Goal: Navigation & Orientation: Find specific page/section

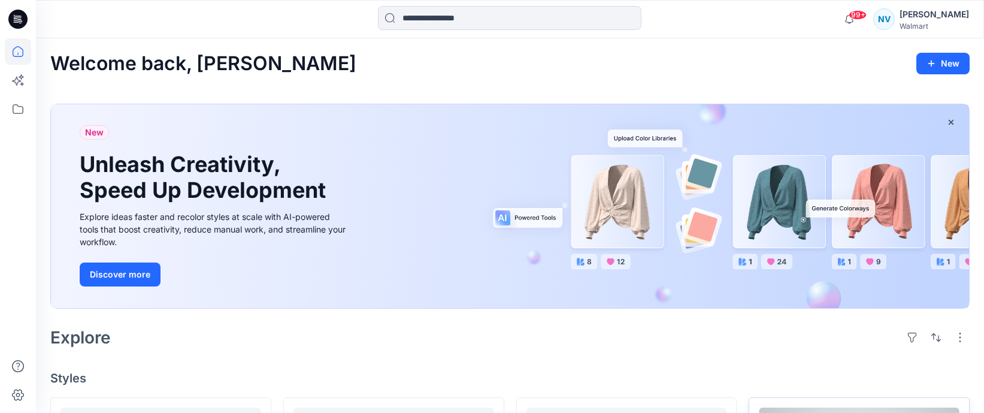
scroll to position [359, 0]
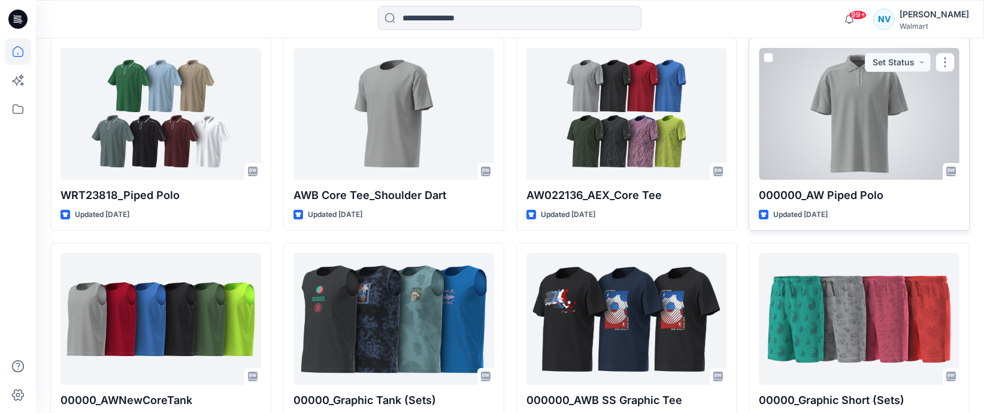
click at [852, 93] on div at bounding box center [859, 114] width 201 height 132
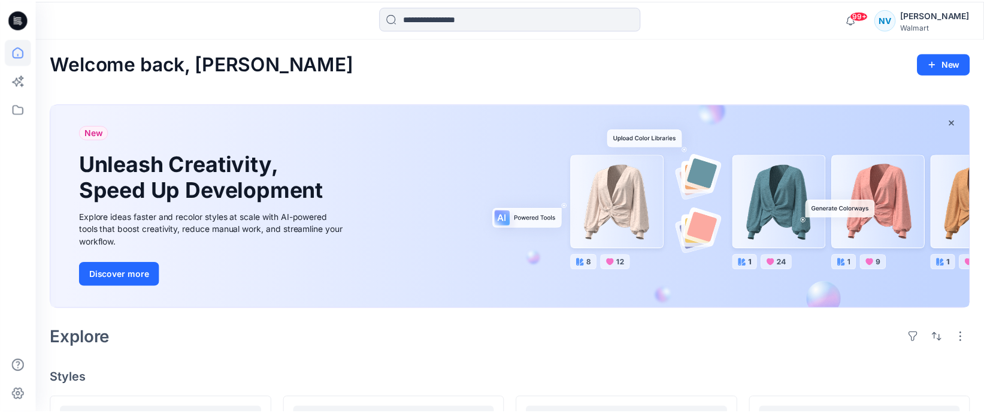
scroll to position [359, 0]
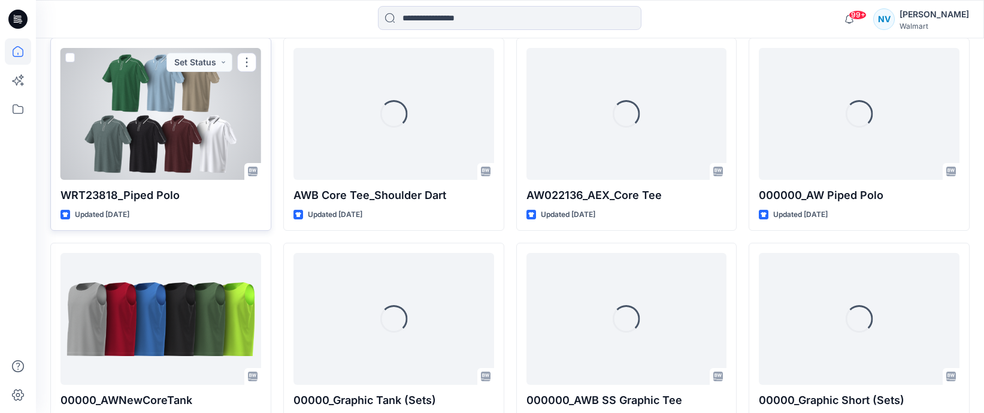
click at [184, 135] on div at bounding box center [160, 114] width 201 height 132
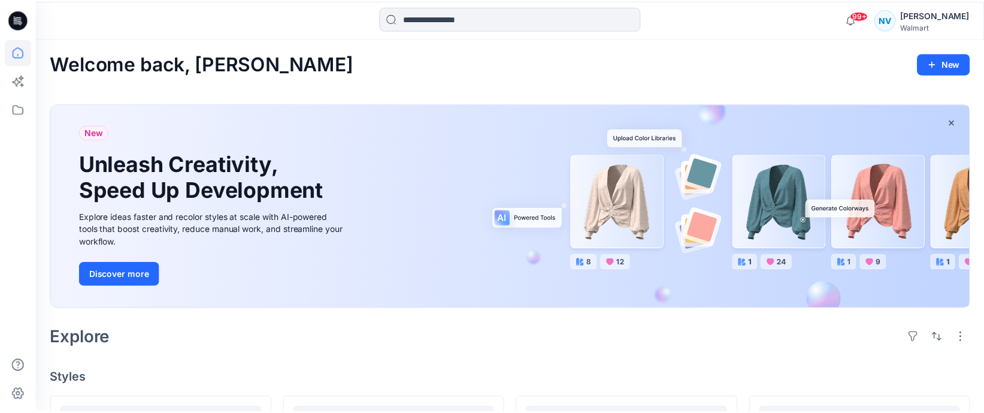
scroll to position [359, 0]
